Goal: Task Accomplishment & Management: Complete application form

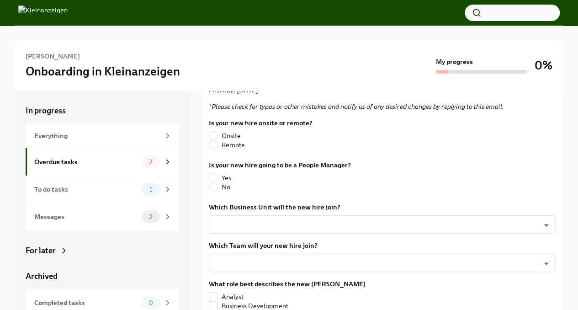
scroll to position [223, 0]
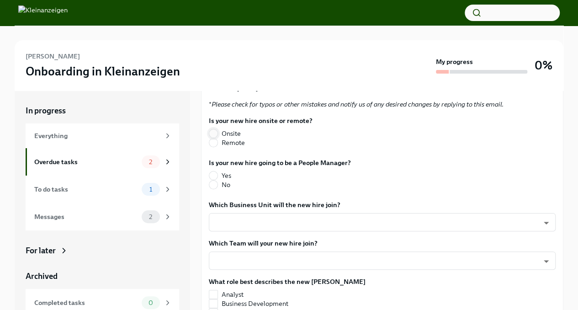
click at [214, 131] on input "Onsite" at bounding box center [213, 133] width 8 height 8
radio input "true"
click at [211, 185] on input "No" at bounding box center [213, 185] width 8 height 8
radio input "true"
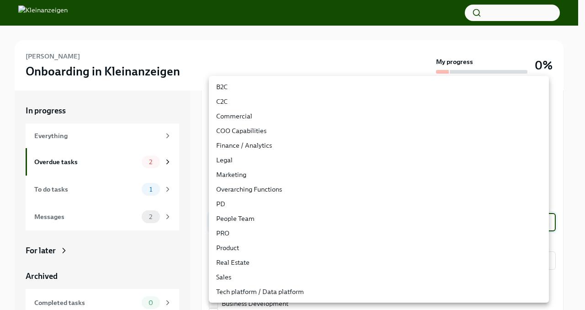
click at [296, 226] on body "[PERSON_NAME] Onboarding in Kleinanzeigen My progress 0% In progress Everything…" at bounding box center [292, 168] width 585 height 336
click at [283, 147] on li "Finance / Analytics" at bounding box center [379, 145] width 340 height 15
type input "QbrV45-k-"
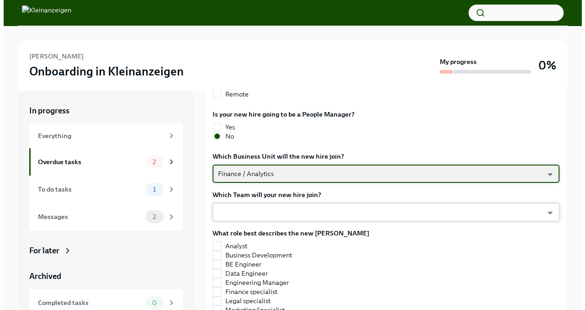
scroll to position [283, 0]
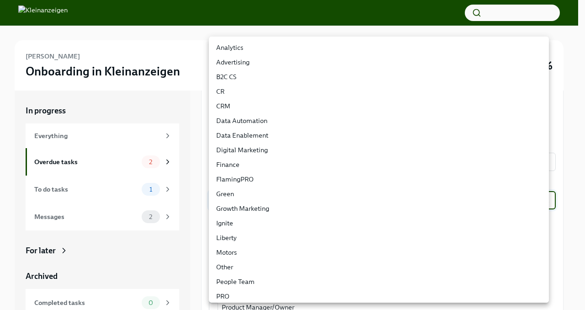
click at [357, 200] on body "[PERSON_NAME] Onboarding in Kleinanzeigen My progress 0% In progress Everything…" at bounding box center [292, 168] width 585 height 336
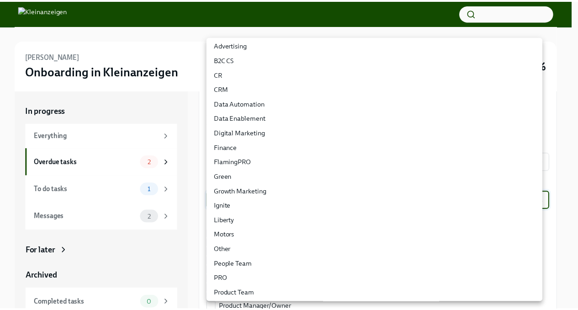
scroll to position [0, 0]
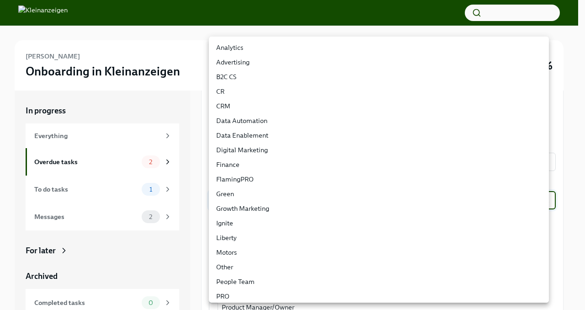
click at [193, 81] on div at bounding box center [292, 155] width 585 height 310
click at [327, 198] on body "[PERSON_NAME] Onboarding in Kleinanzeigen My progress 0% In progress Everything…" at bounding box center [292, 168] width 585 height 336
click at [249, 166] on li "Finance" at bounding box center [379, 164] width 340 height 15
type input "N5GrMghrj"
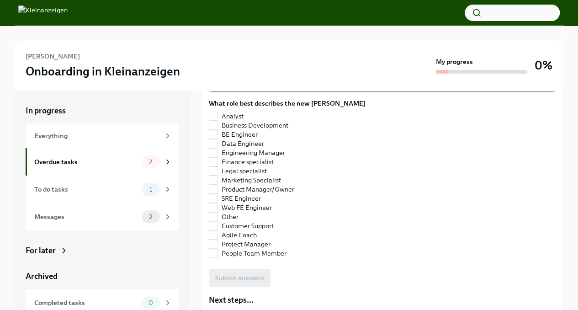
scroll to position [407, 0]
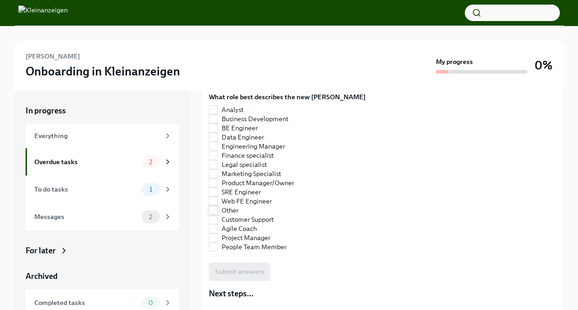
click at [214, 208] on input "Other" at bounding box center [213, 210] width 8 height 8
checkbox input "true"
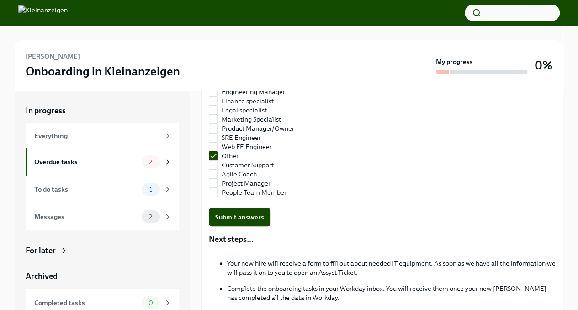
scroll to position [464, 0]
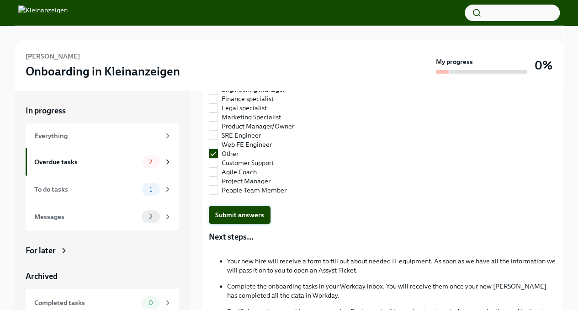
click at [259, 211] on span "Submit answers" at bounding box center [239, 214] width 49 height 9
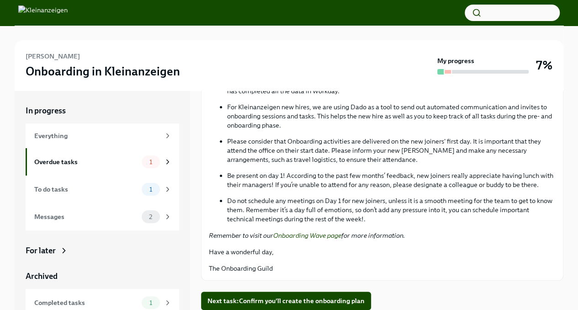
scroll to position [26, 0]
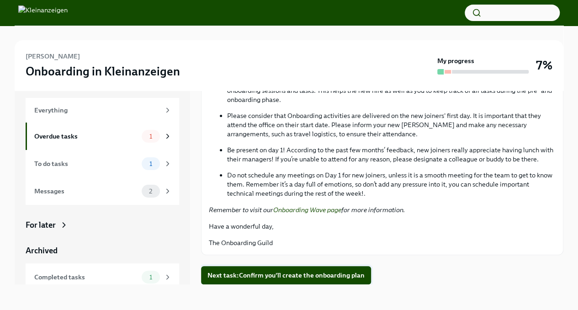
click at [315, 271] on span "Next task : Confirm you'll create the onboarding plan" at bounding box center [286, 275] width 157 height 9
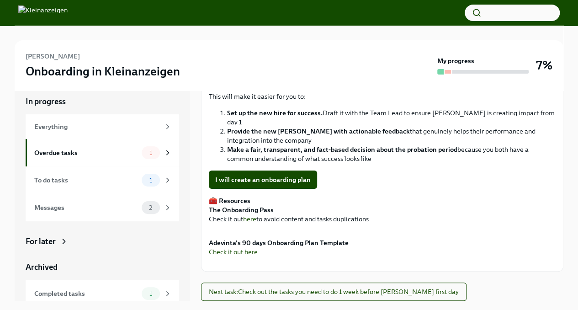
scroll to position [26, 0]
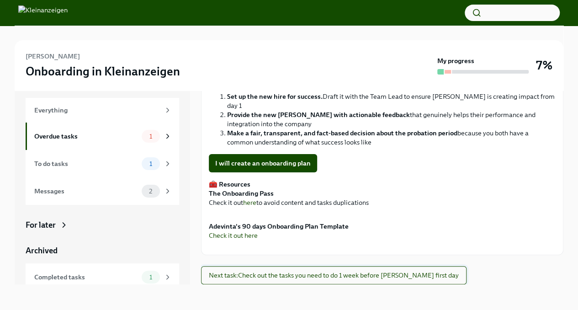
click at [372, 279] on span "Next task : Check out the tasks you need to do 1 week before [PERSON_NAME] firs…" at bounding box center [334, 275] width 250 height 9
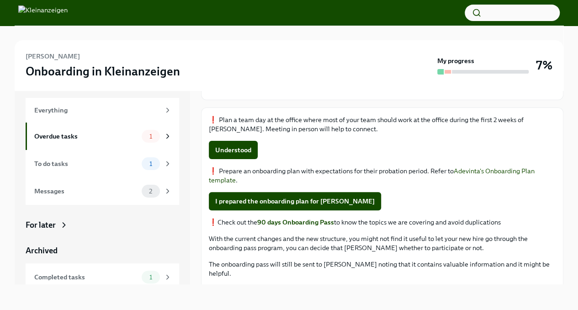
scroll to position [87, 0]
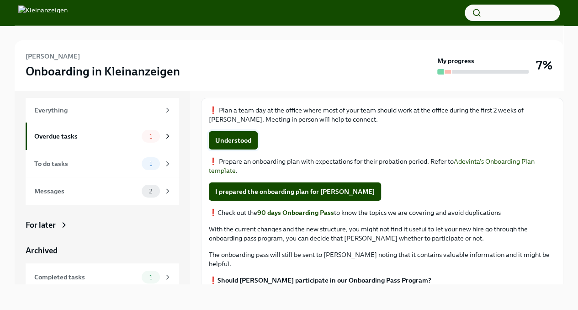
click at [236, 136] on span "Understood" at bounding box center [233, 140] width 36 height 9
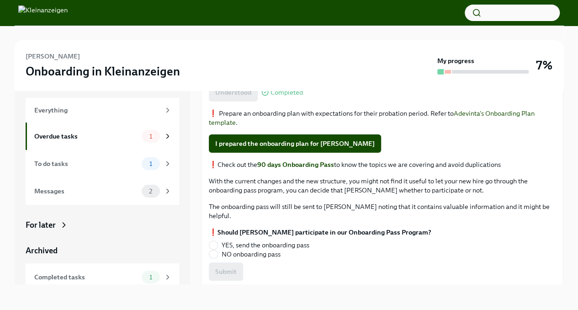
scroll to position [141, 0]
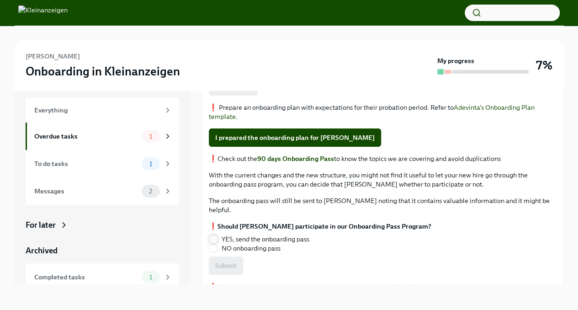
click at [215, 235] on input "YES, send the onboarding pass" at bounding box center [213, 239] width 8 height 8
radio input "true"
click at [233, 257] on button "Submit" at bounding box center [226, 266] width 34 height 18
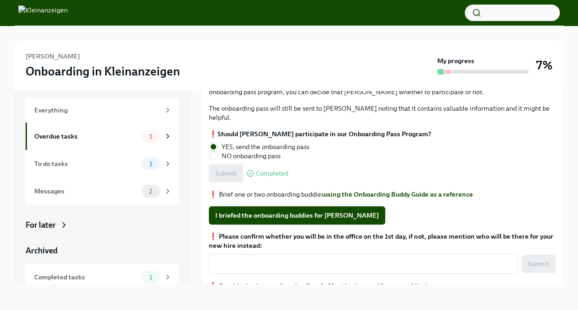
scroll to position [256, 0]
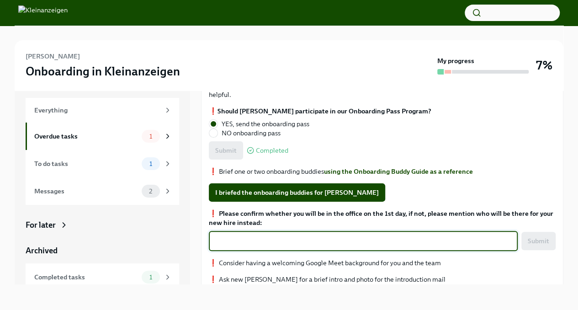
click at [390, 235] on textarea "❗️ Please confirm whether you will be in the office on the 1st day, if not, ple…" at bounding box center [363, 240] width 298 height 11
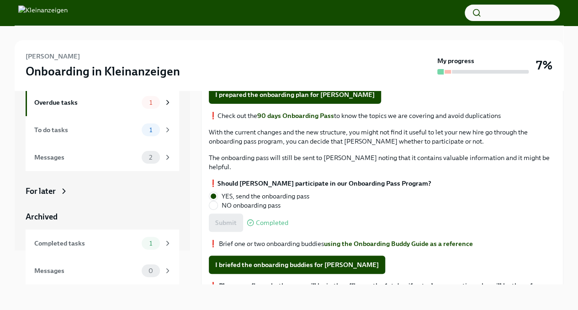
scroll to position [0, 0]
